Goal: Information Seeking & Learning: Learn about a topic

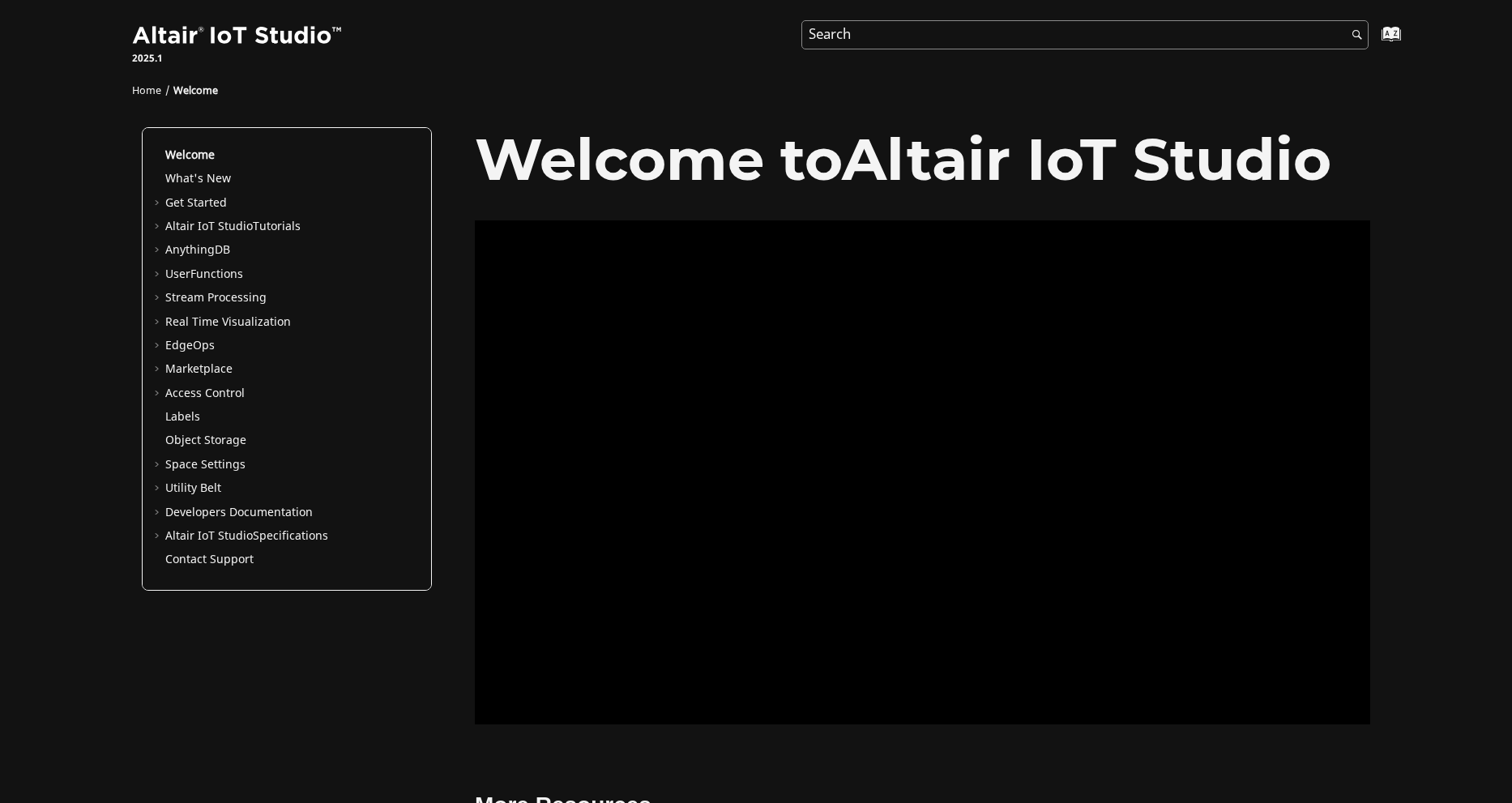
click at [1002, 32] on input "Search query" at bounding box center [1085, 34] width 567 height 29
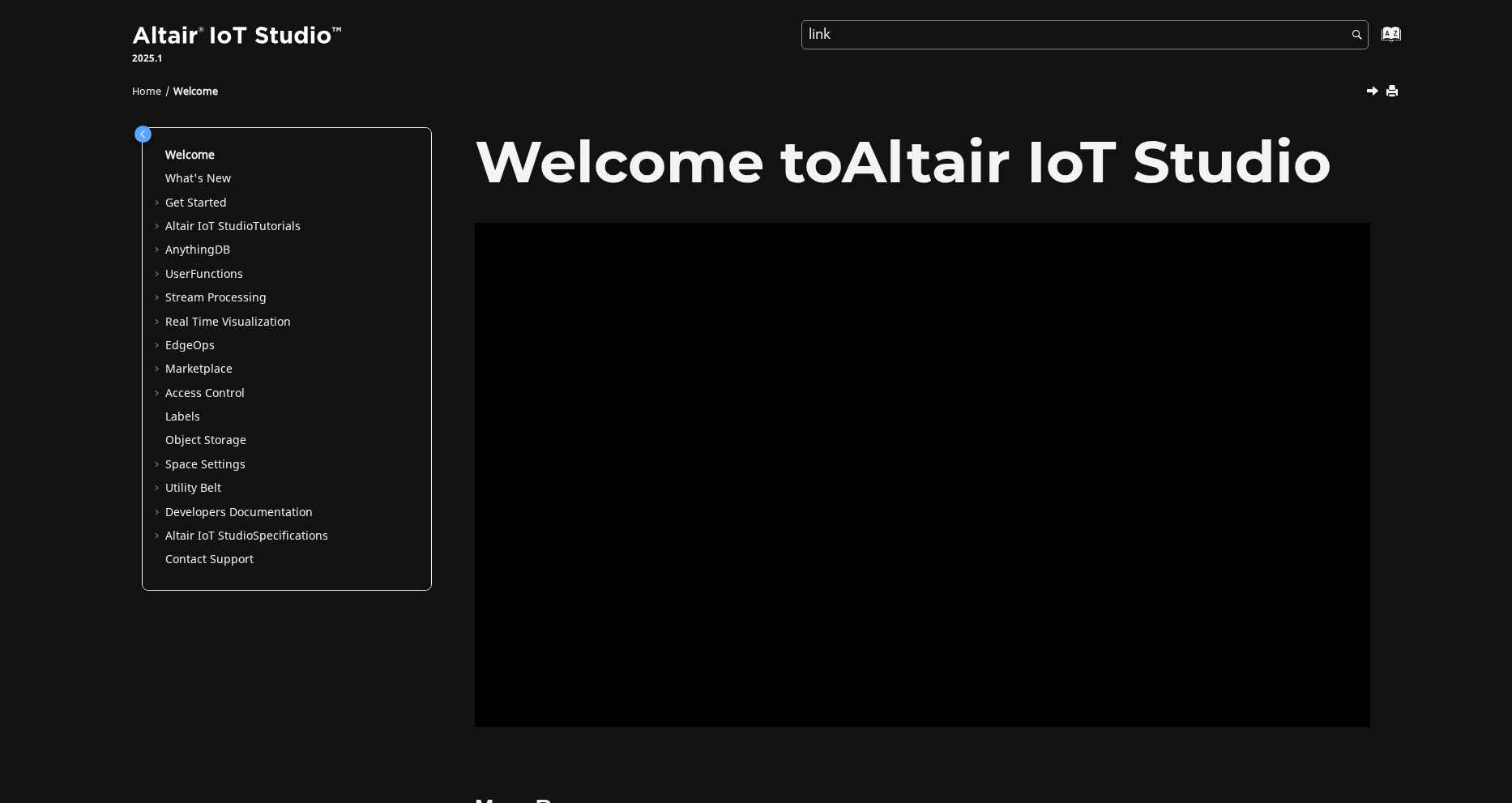
type input "link"
click at [1331, 20] on button "Search" at bounding box center [1353, 36] width 46 height 32
